Goal: Task Accomplishment & Management: Use online tool/utility

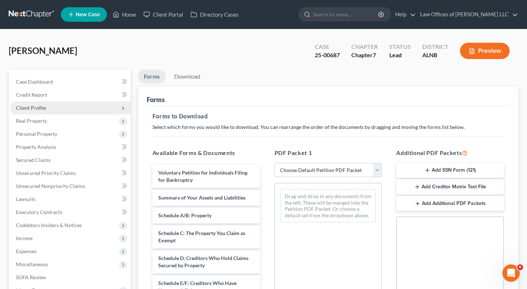
click at [41, 107] on span "Client Profile" at bounding box center [31, 108] width 30 height 6
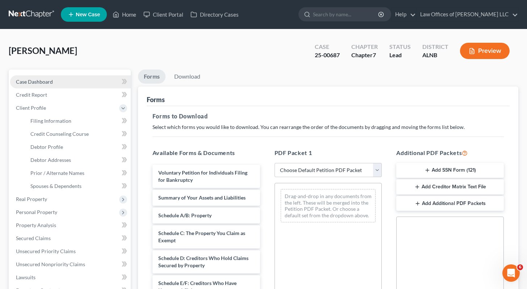
click at [45, 80] on span "Case Dashboard" at bounding box center [34, 82] width 37 height 6
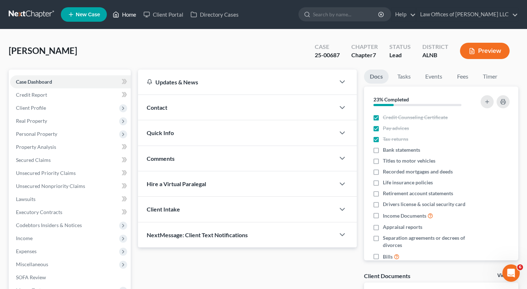
click at [121, 13] on link "Home" at bounding box center [124, 14] width 31 height 13
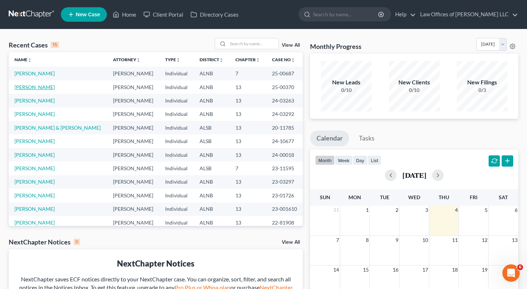
click at [28, 87] on link "[PERSON_NAME]" at bounding box center [35, 87] width 40 height 6
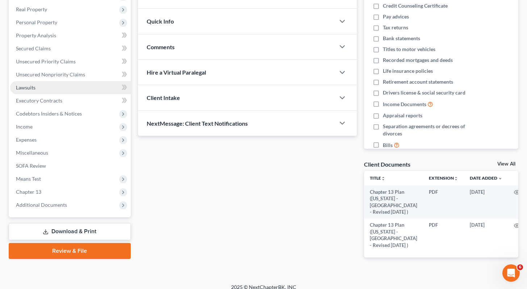
scroll to position [119, 0]
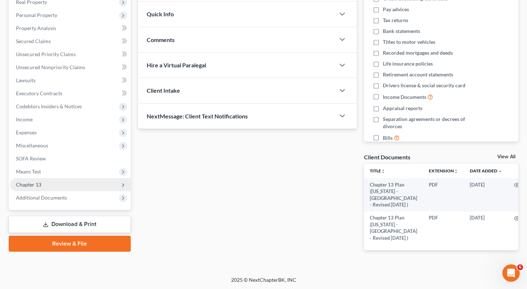
click at [34, 185] on span "Chapter 13" at bounding box center [28, 185] width 25 height 6
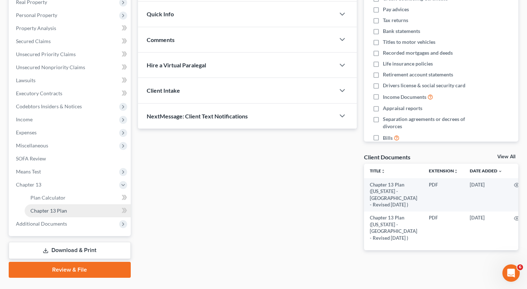
click at [51, 211] on span "Chapter 13 Plan" at bounding box center [48, 211] width 37 height 6
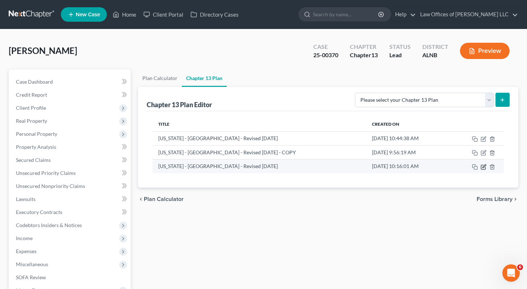
click at [483, 167] on icon "button" at bounding box center [484, 166] width 3 height 3
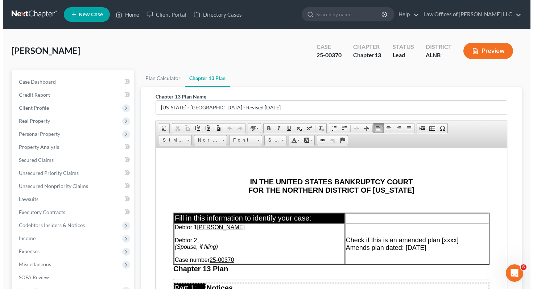
scroll to position [134, 0]
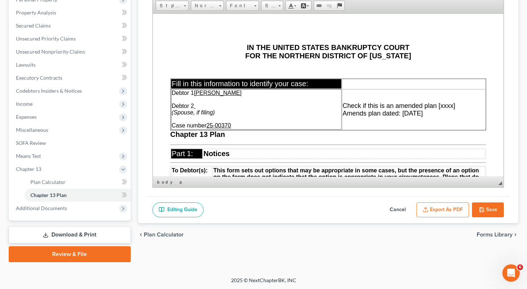
click at [456, 207] on button "Export as PDF" at bounding box center [443, 210] width 53 height 15
